Goal: Ask a question

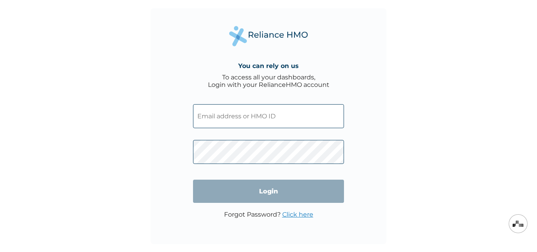
type input "IOD/10018/G"
click at [264, 190] on input "Login" at bounding box center [268, 191] width 151 height 23
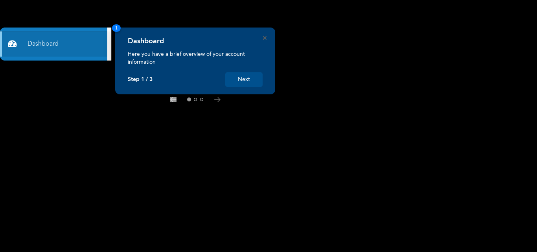
click at [239, 77] on button "Next" at bounding box center [243, 79] width 37 height 15
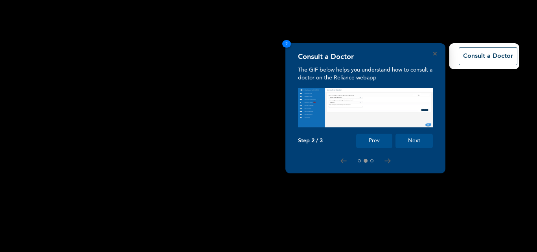
click at [427, 136] on button "Next" at bounding box center [413, 141] width 37 height 15
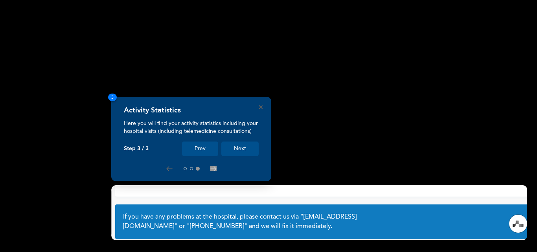
scroll to position [58, 0]
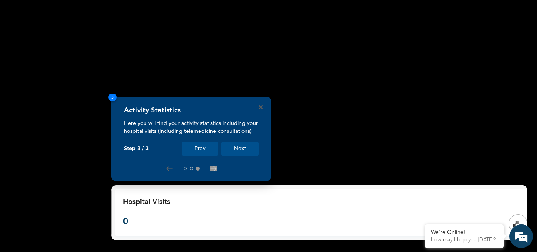
click at [249, 147] on button "Next" at bounding box center [239, 148] width 37 height 15
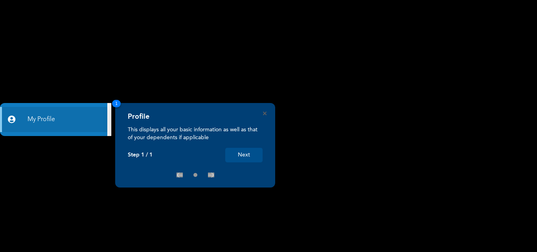
click at [247, 161] on button "Next" at bounding box center [243, 155] width 37 height 15
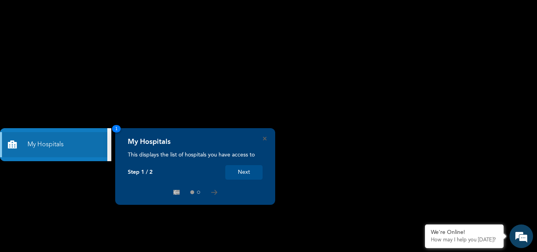
click at [238, 174] on button "Next" at bounding box center [243, 172] width 37 height 15
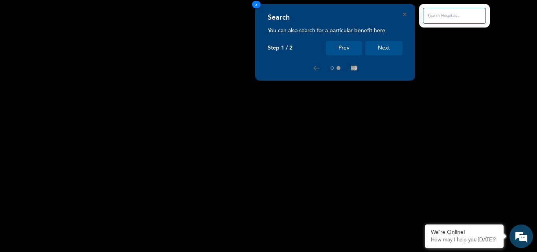
click at [381, 44] on button "Next" at bounding box center [383, 48] width 37 height 15
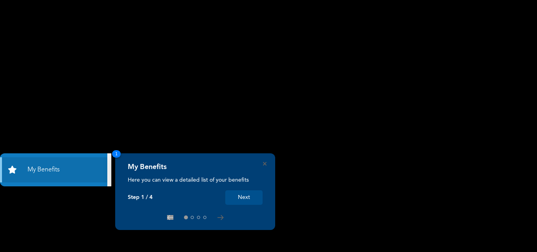
click at [238, 197] on button "Next" at bounding box center [243, 197] width 37 height 15
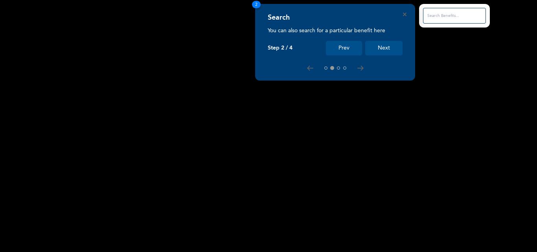
click at [380, 48] on button "Next" at bounding box center [383, 48] width 37 height 15
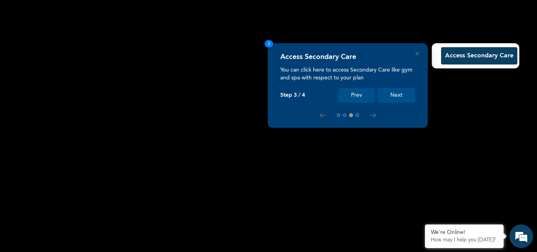
click at [393, 94] on button "Next" at bounding box center [396, 95] width 37 height 15
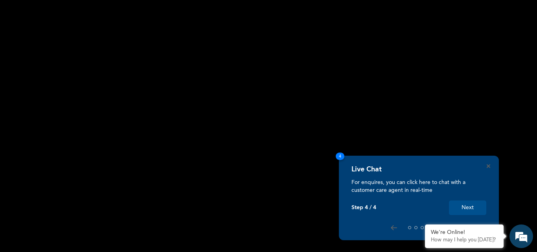
click at [480, 206] on button "Next" at bounding box center [467, 207] width 37 height 15
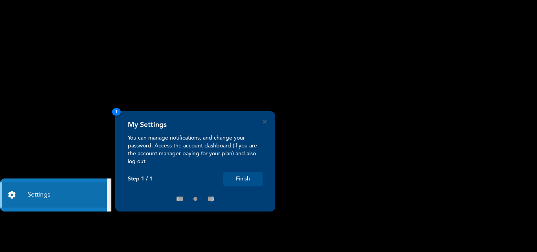
click at [235, 182] on button "Finish" at bounding box center [242, 179] width 39 height 15
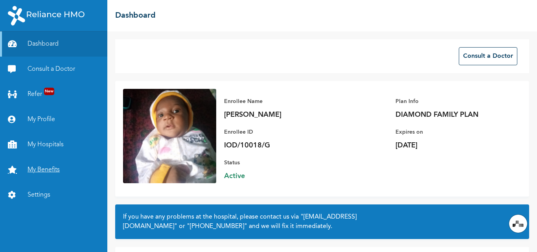
click at [41, 169] on link "My Benefits" at bounding box center [53, 169] width 107 height 25
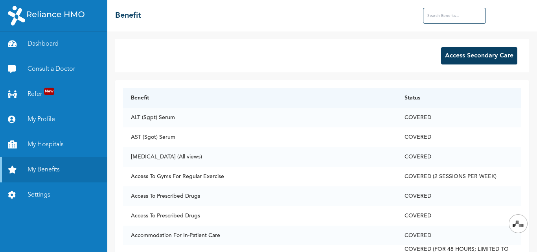
click at [432, 16] on input "text" at bounding box center [454, 16] width 63 height 16
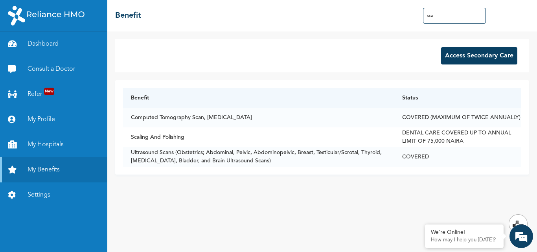
click at [449, 18] on input "sca" at bounding box center [454, 16] width 63 height 16
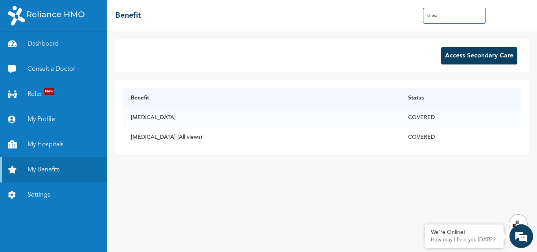
type input "chest"
click at [520, 236] on em at bounding box center [520, 236] width 21 height 21
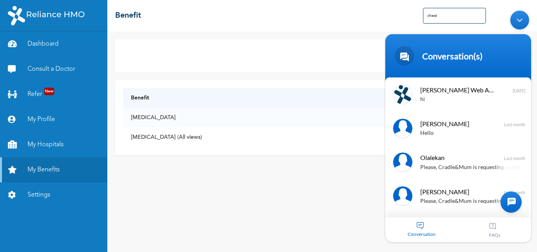
click at [508, 202] on div at bounding box center [510, 201] width 21 height 21
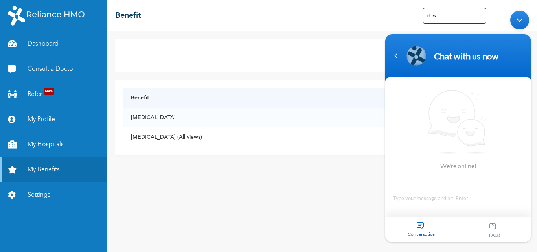
click at [446, 200] on textarea "Type your message and hit 'Enter'" at bounding box center [458, 204] width 146 height 28
type textarea "Please how much does Chest X-ray cover for diamond class?"
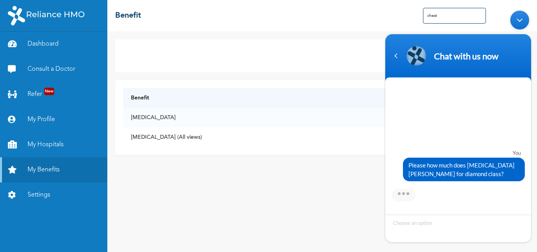
click at [411, 164] on span "Please how much does Chest X-ray cover for diamond class?" at bounding box center [463, 169] width 111 height 17
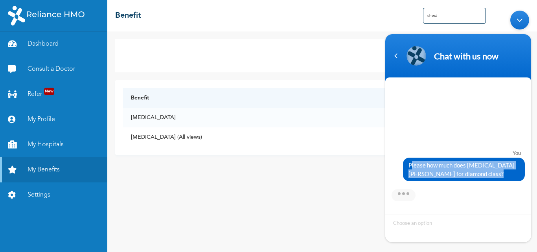
click at [411, 164] on span "Please how much does Chest X-ray cover for diamond class?" at bounding box center [463, 169] width 111 height 17
copy div "Please how much does Chest X-ray cover for diamond class?"
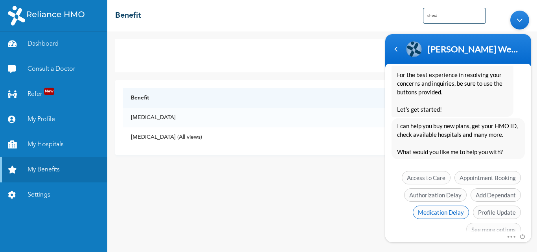
scroll to position [202, 0]
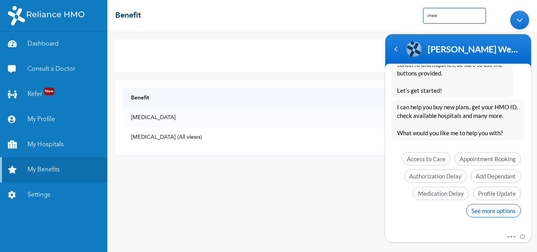
click at [485, 215] on span "See more options" at bounding box center [493, 210] width 55 height 13
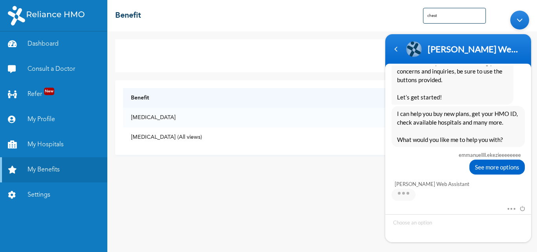
scroll to position [260, 0]
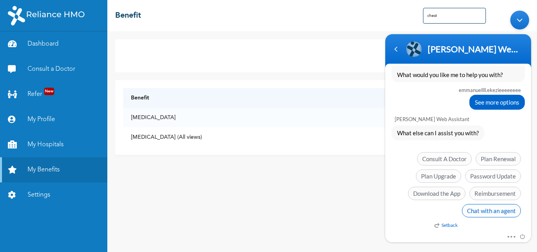
click at [482, 213] on span "Chat with an agent" at bounding box center [491, 210] width 59 height 13
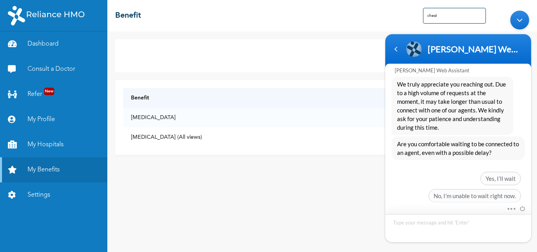
scroll to position [380, 0]
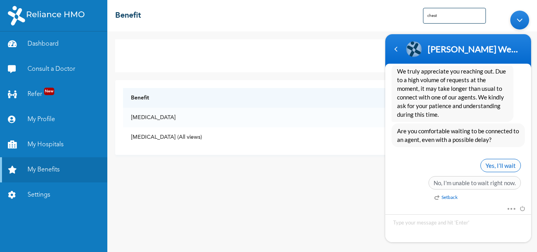
click at [493, 167] on span "Yes, I’ll wait" at bounding box center [500, 165] width 40 height 13
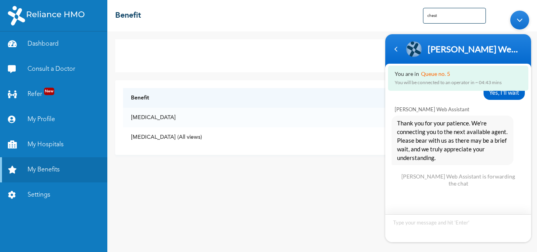
scroll to position [442, 0]
